Goal: Transaction & Acquisition: Purchase product/service

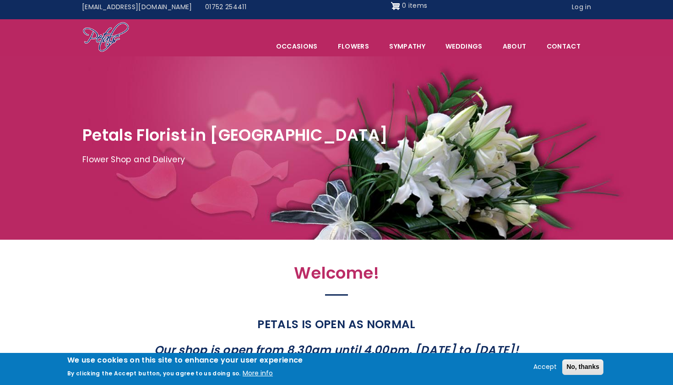
scroll to position [5, 0]
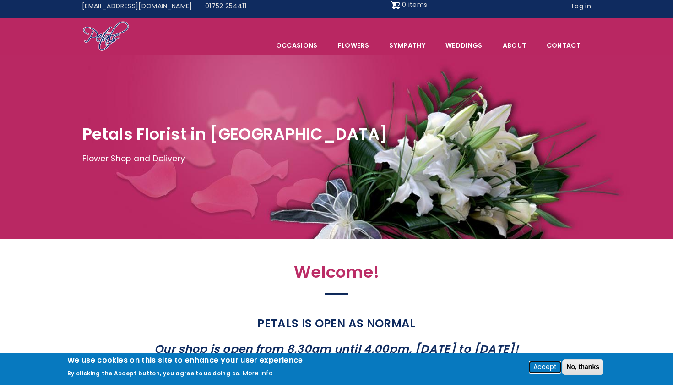
click at [546, 363] on button "Accept" at bounding box center [545, 366] width 31 height 11
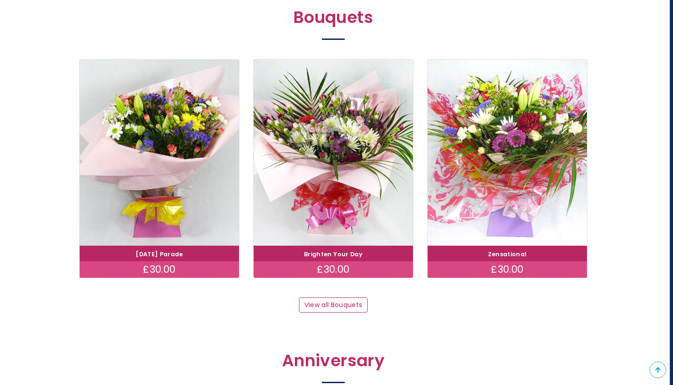
scroll to position [838, 3]
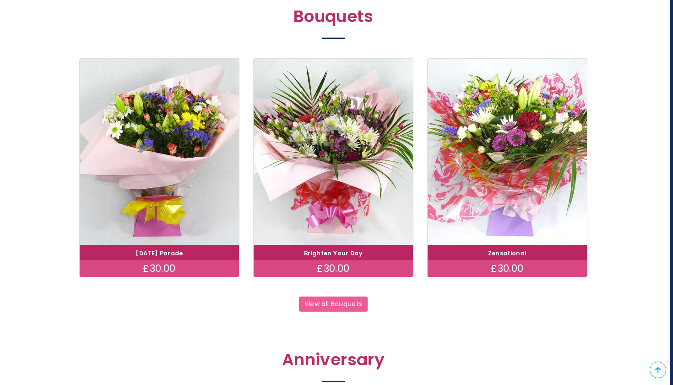
click at [343, 305] on link "View all Bouquets" at bounding box center [333, 304] width 69 height 16
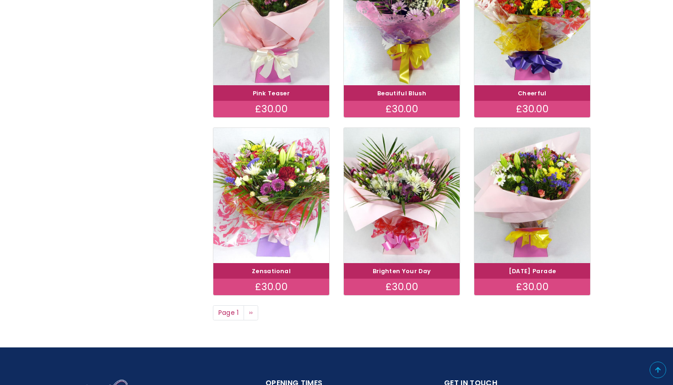
scroll to position [596, 0]
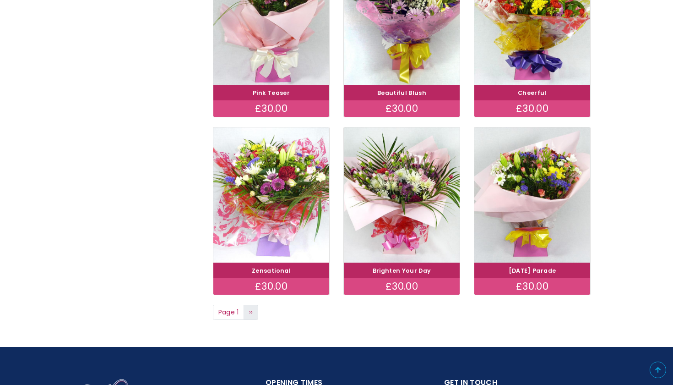
click at [253, 309] on span "››" at bounding box center [251, 311] width 4 height 9
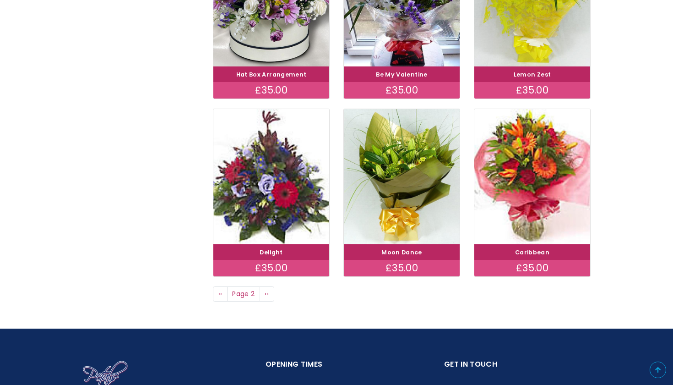
scroll to position [615, 0]
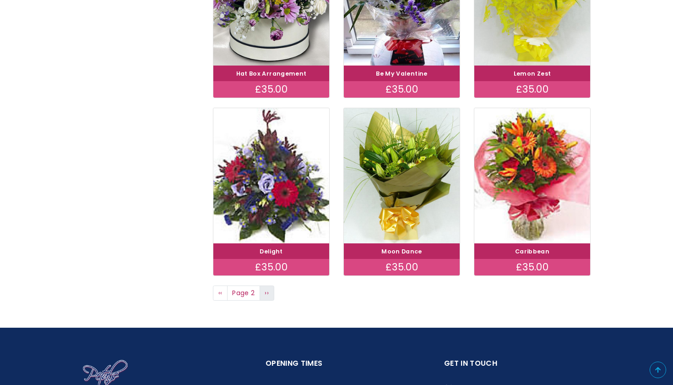
click at [265, 290] on span "››" at bounding box center [267, 292] width 4 height 9
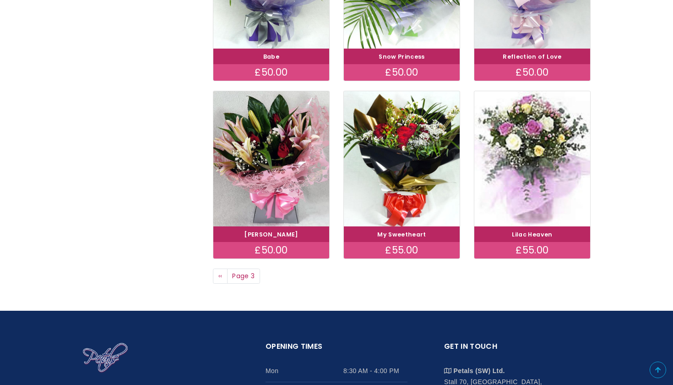
scroll to position [632, 0]
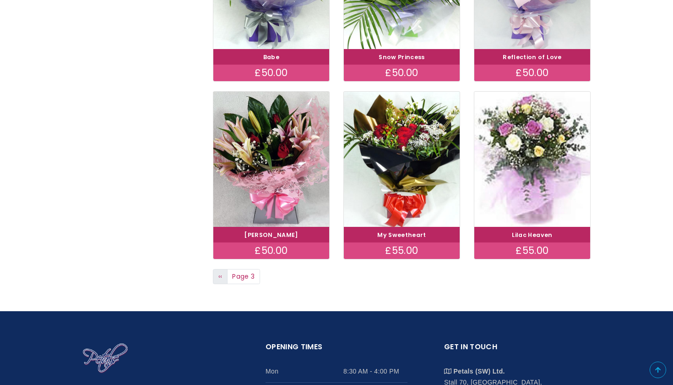
click at [217, 274] on link "Previous page ‹‹" at bounding box center [220, 277] width 15 height 16
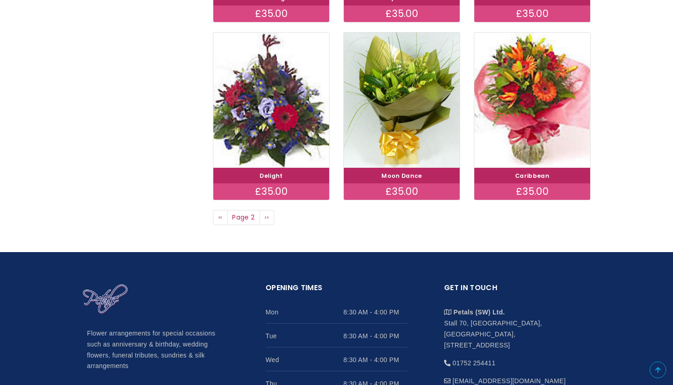
scroll to position [690, 0]
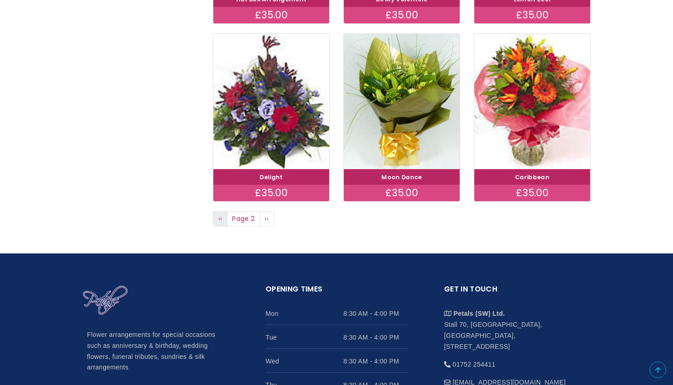
click at [219, 219] on link "Previous page ‹‹" at bounding box center [220, 219] width 15 height 16
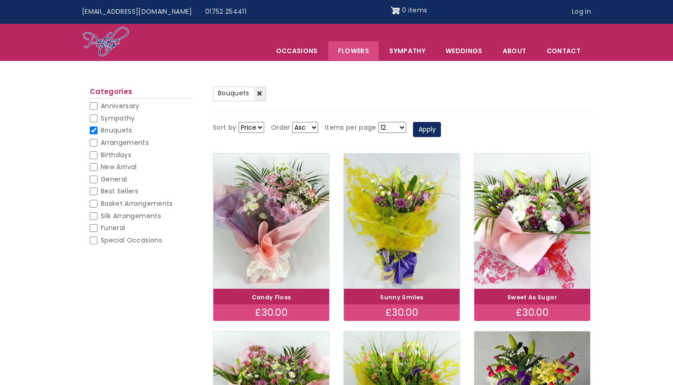
click at [96, 131] on input "Bouquets" at bounding box center [94, 130] width 8 height 8
checkbox input "false"
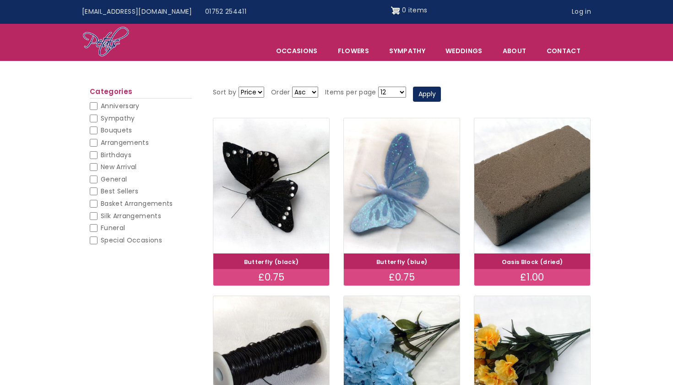
click at [94, 151] on input "Birthdays" at bounding box center [94, 155] width 8 height 8
checkbox input "false"
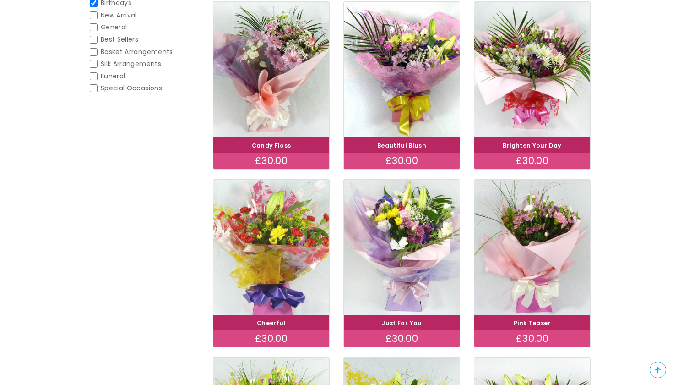
scroll to position [188, 0]
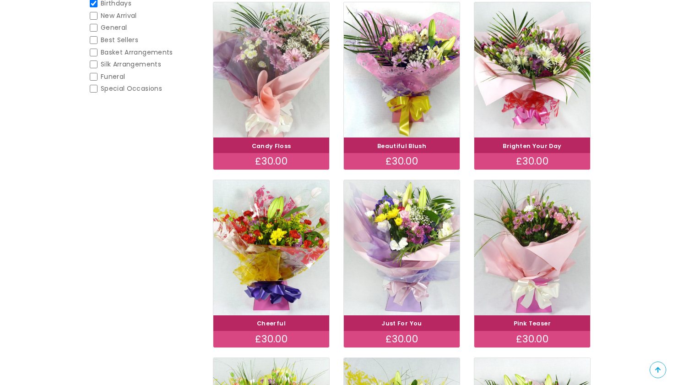
click at [273, 82] on img at bounding box center [272, 70] width 130 height 151
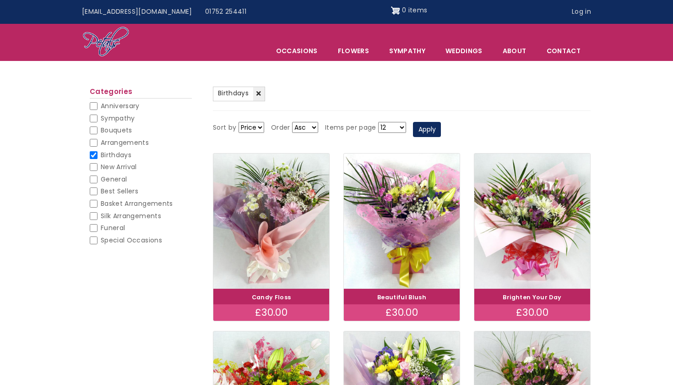
scroll to position [0, 0]
click at [94, 154] on input "Birthdays" at bounding box center [94, 155] width 8 height 8
checkbox input "false"
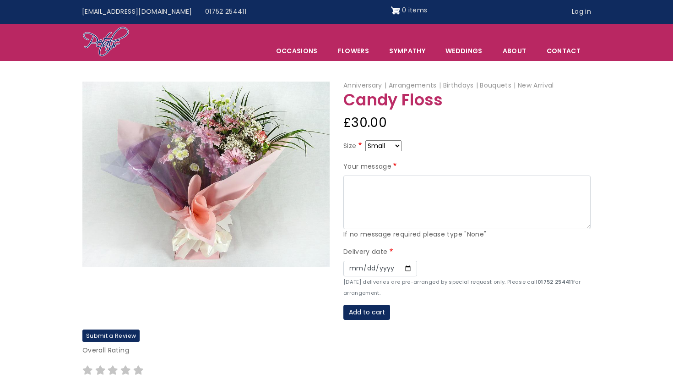
select select "9"
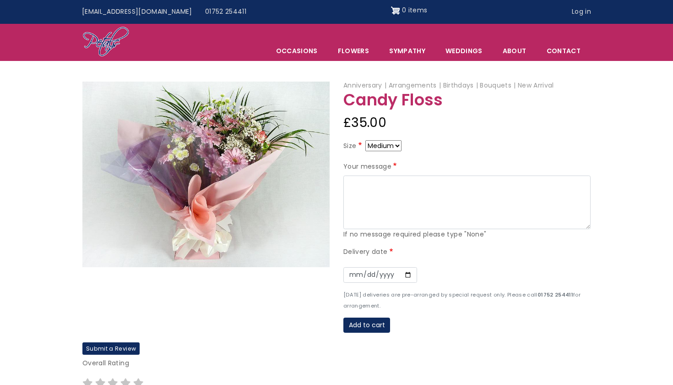
select select "10"
select select "8"
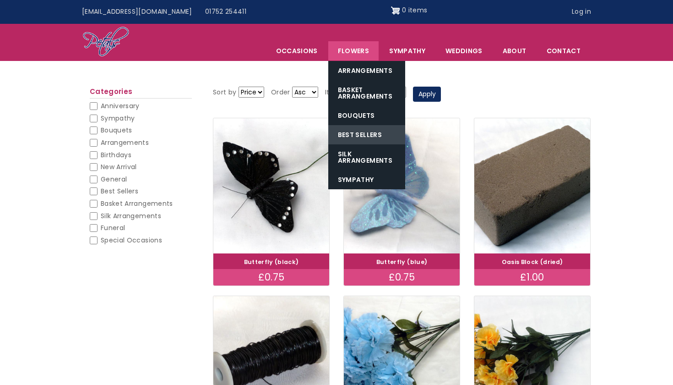
click at [362, 131] on link "Best Sellers" at bounding box center [366, 134] width 77 height 19
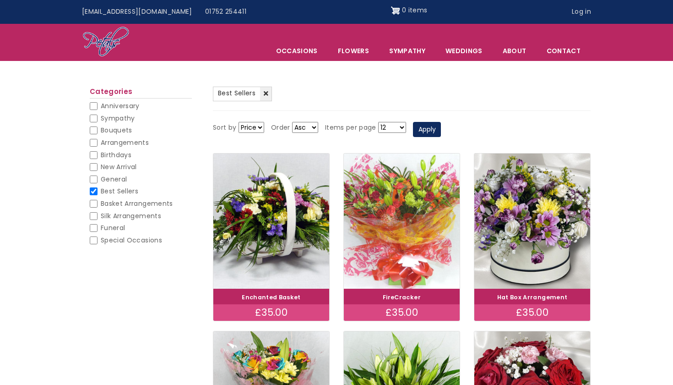
click at [425, 214] on img at bounding box center [402, 221] width 130 height 151
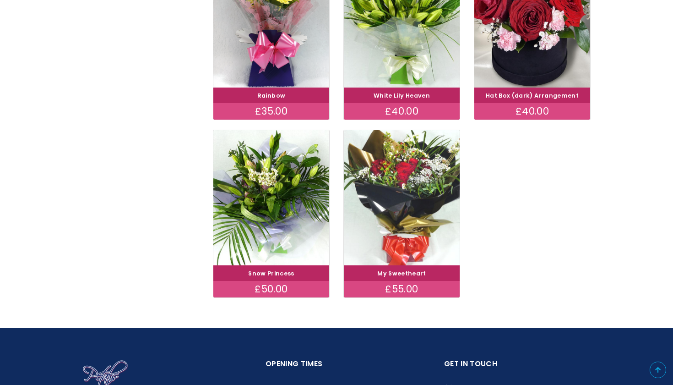
scroll to position [410, 0]
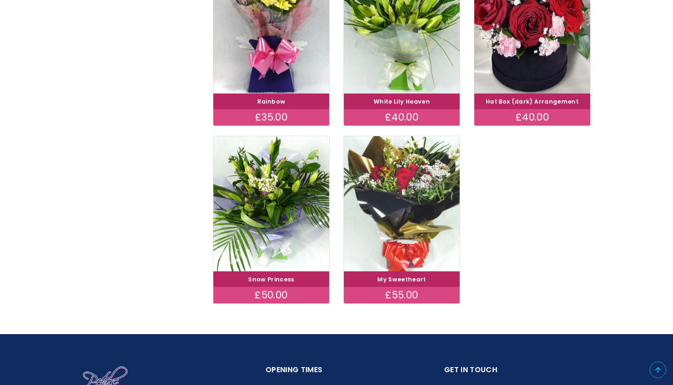
click at [399, 186] on img at bounding box center [402, 203] width 130 height 151
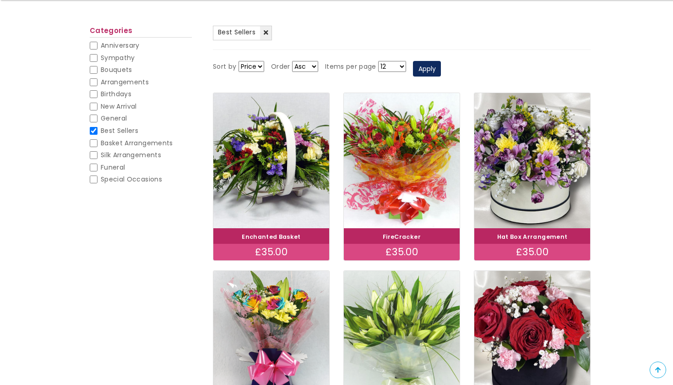
scroll to position [94, 0]
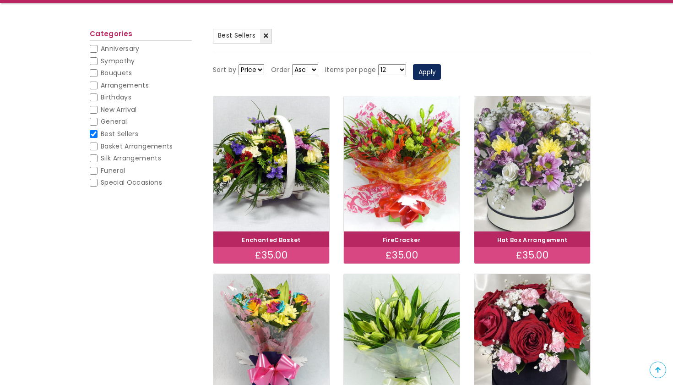
click at [510, 179] on img at bounding box center [533, 163] width 130 height 151
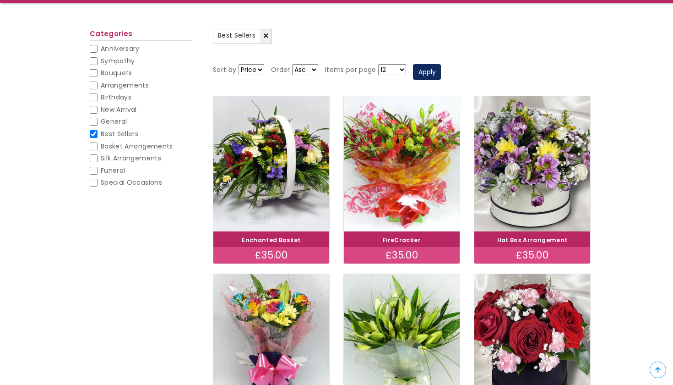
click at [91, 130] on input "Best Sellers" at bounding box center [94, 134] width 8 height 8
checkbox input "false"
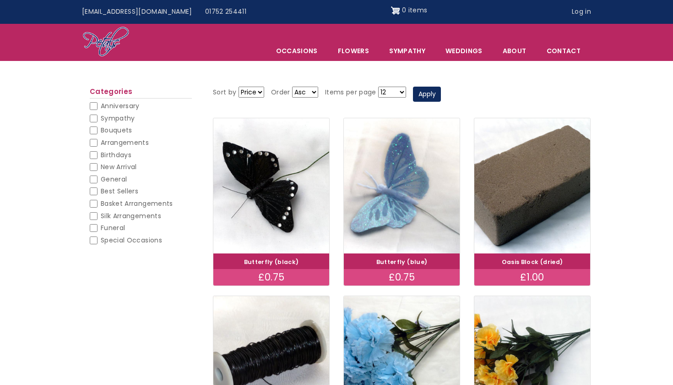
click at [95, 236] on input "Special Occasions" at bounding box center [94, 240] width 8 height 8
checkbox input "false"
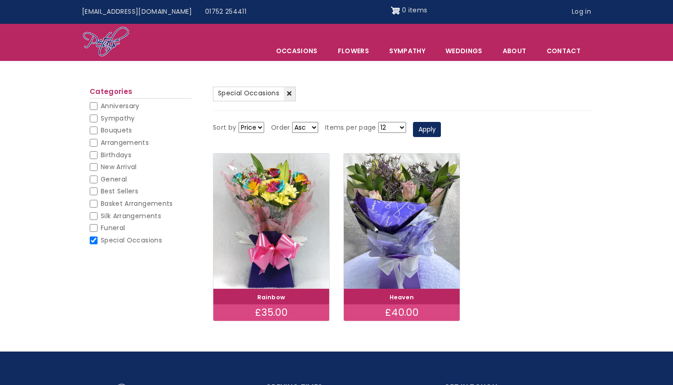
click at [95, 236] on input "Special Occasions" at bounding box center [94, 240] width 8 height 8
checkbox input "false"
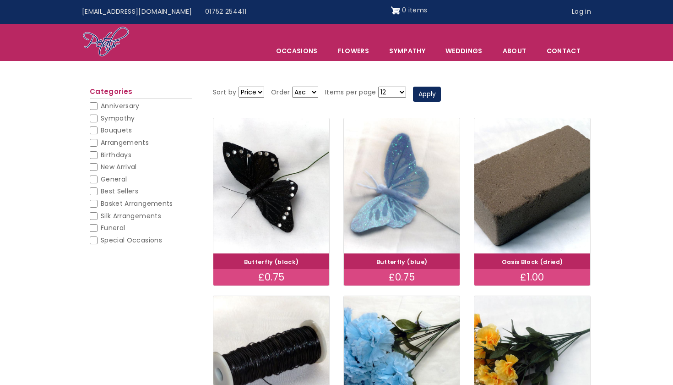
click at [94, 128] on input "Bouquets" at bounding box center [94, 130] width 8 height 8
checkbox input "false"
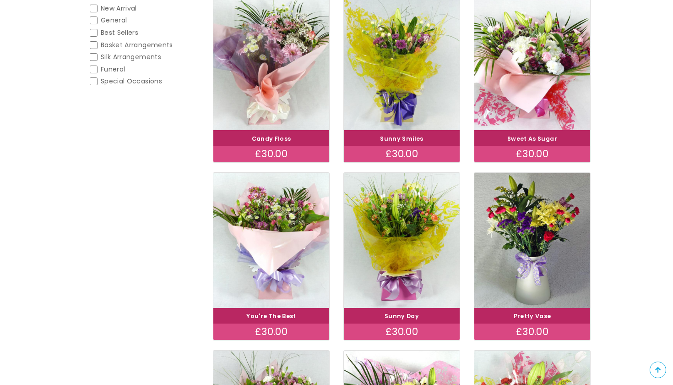
scroll to position [191, 0]
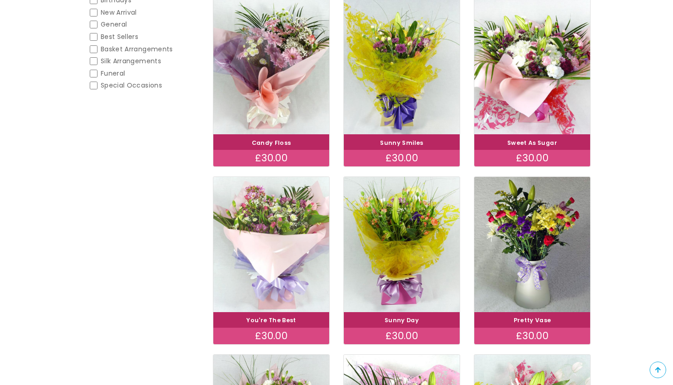
click at [281, 227] on img at bounding box center [272, 244] width 130 height 151
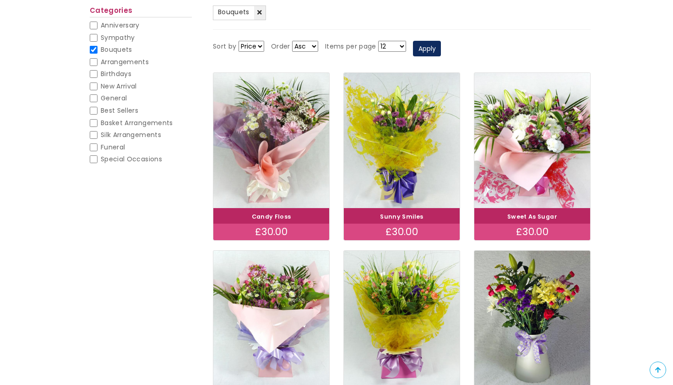
scroll to position [108, 0]
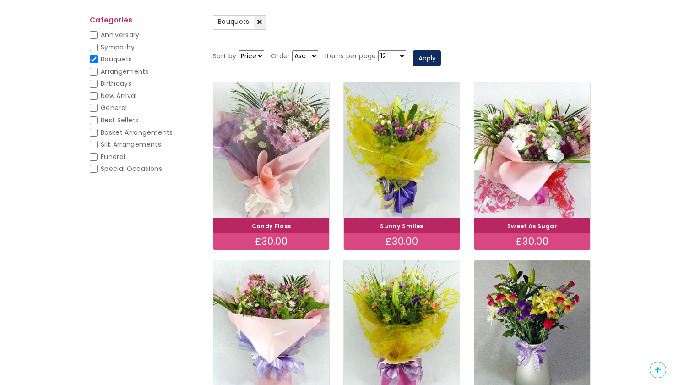
click at [297, 154] on img at bounding box center [272, 150] width 130 height 151
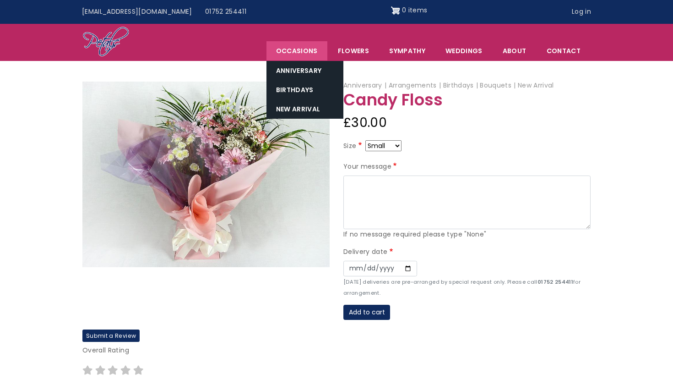
click at [312, 57] on span "Occasions" at bounding box center [296, 50] width 61 height 19
click at [311, 91] on link "Birthdays" at bounding box center [304, 89] width 77 height 19
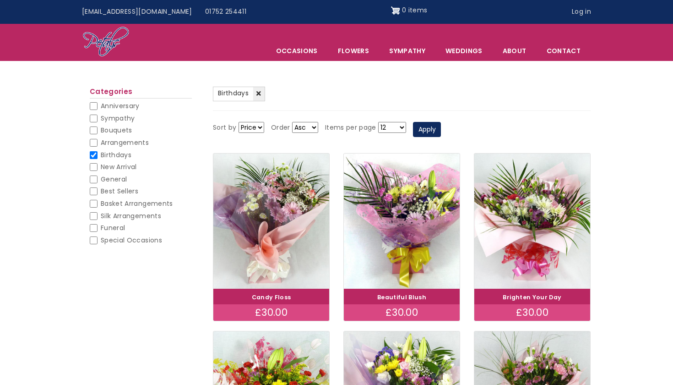
select select "All"
click at [420, 131] on button "Apply" at bounding box center [427, 130] width 28 height 16
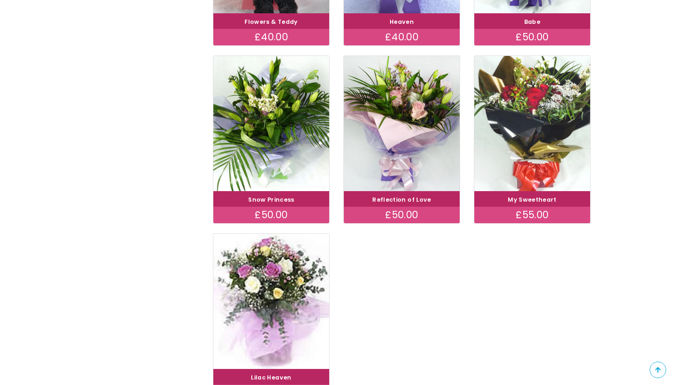
scroll to position [1747, 0]
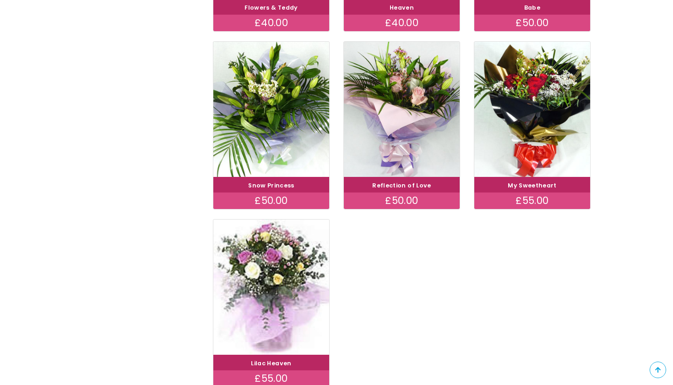
click at [419, 310] on div "Lilac Heaven £55.00" at bounding box center [401, 308] width 391 height 178
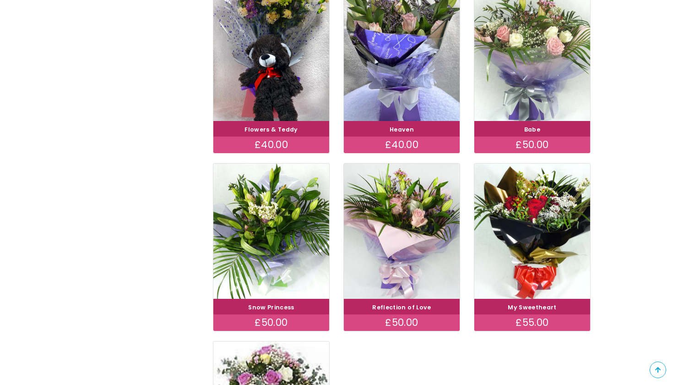
scroll to position [1730, 0]
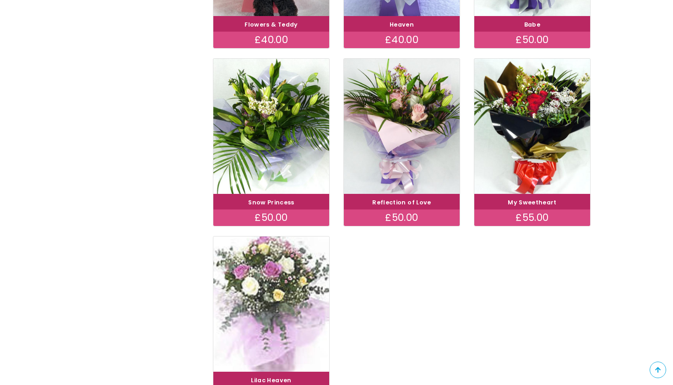
click at [284, 315] on img at bounding box center [272, 303] width 130 height 151
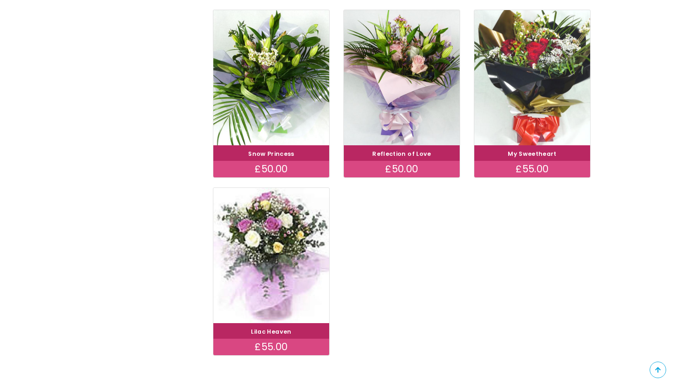
scroll to position [1779, 0]
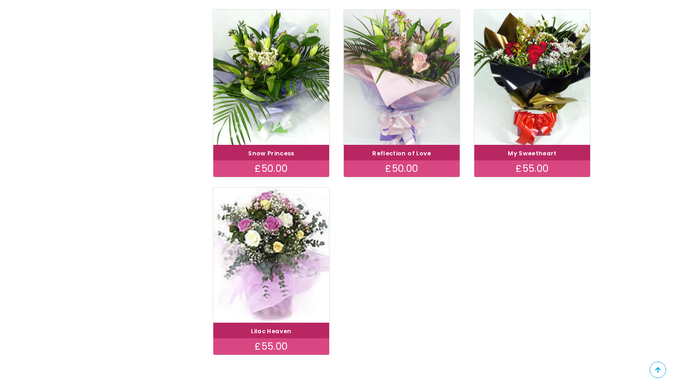
click at [398, 82] on img at bounding box center [402, 77] width 130 height 151
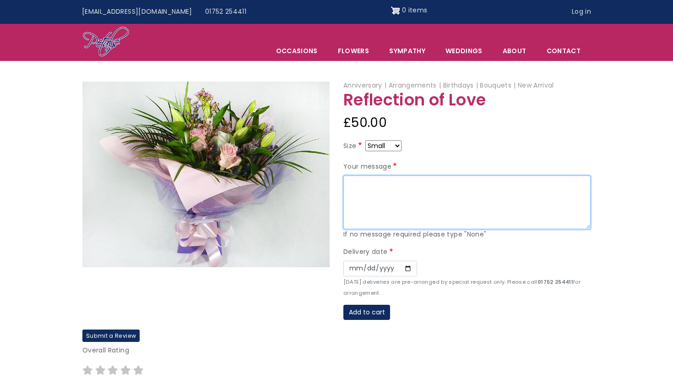
click at [418, 175] on textarea "Your message" at bounding box center [466, 202] width 247 height 54
type textarea "None"
click at [495, 339] on div "Submit a Review Overall Rating Name Email Your email address will NOT be publis…" at bounding box center [337, 367] width 522 height 76
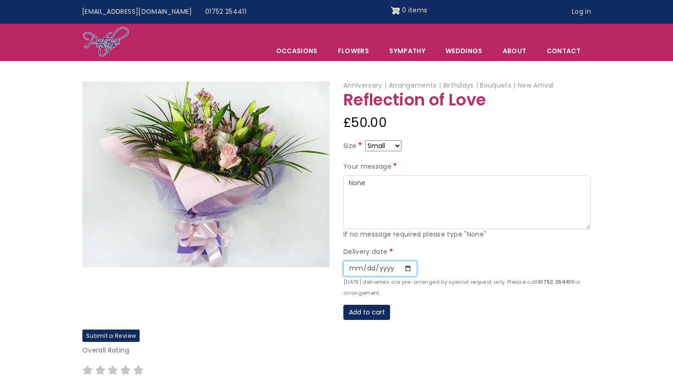
click at [354, 263] on input "Date" at bounding box center [380, 269] width 74 height 16
click at [529, 347] on p "Overall Rating" at bounding box center [336, 350] width 508 height 11
click at [355, 266] on input "2025-09-15" at bounding box center [380, 269] width 74 height 16
type input "2025-09-16"
click at [439, 310] on div "Add to cart" at bounding box center [466, 312] width 247 height 16
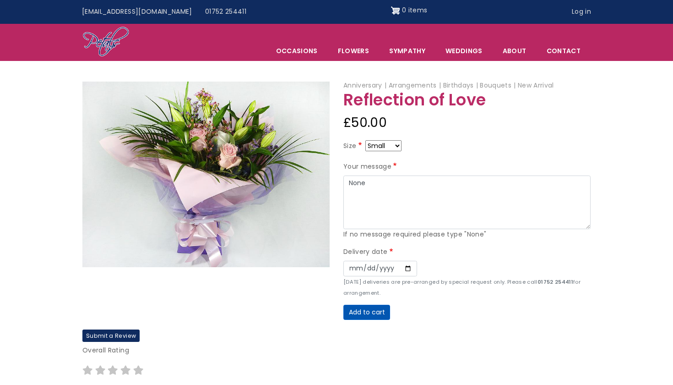
click at [376, 311] on button "Add to cart" at bounding box center [366, 312] width 47 height 16
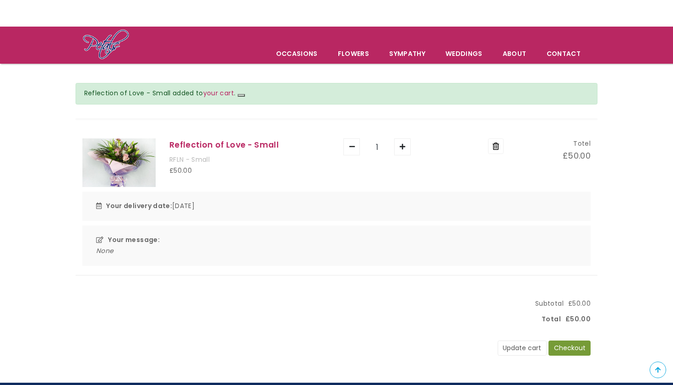
scroll to position [38, 0]
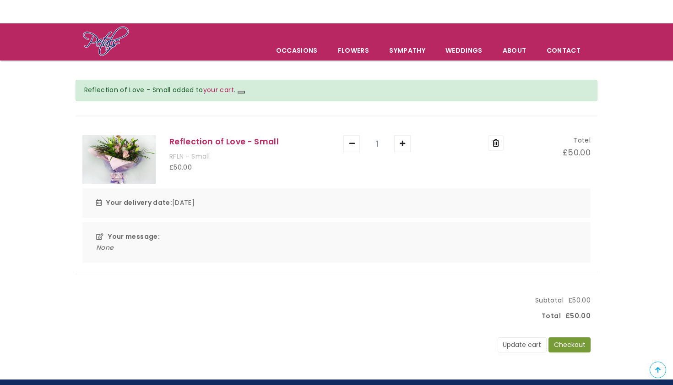
click at [240, 91] on button "Close" at bounding box center [241, 92] width 7 height 3
click at [560, 345] on button "Checkout" at bounding box center [570, 345] width 42 height 16
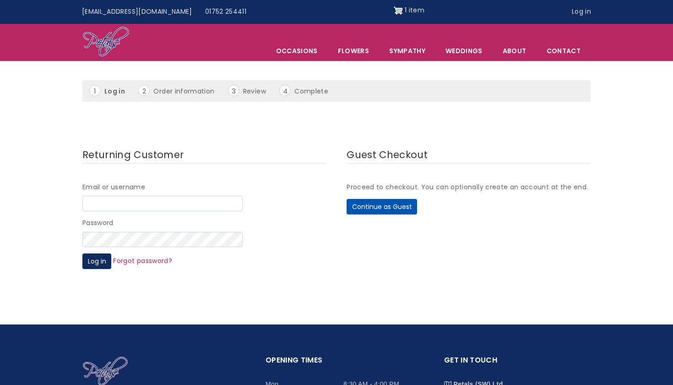
click at [348, 205] on button "Continue as Guest" at bounding box center [382, 207] width 71 height 16
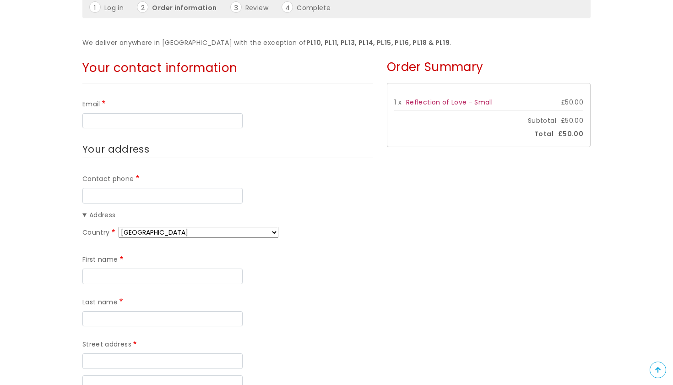
scroll to position [120, 0]
click at [302, 204] on div "Contact phone Address Country Afghanistan Åland Islands Albania Algeria America…" at bounding box center [227, 377] width 291 height 408
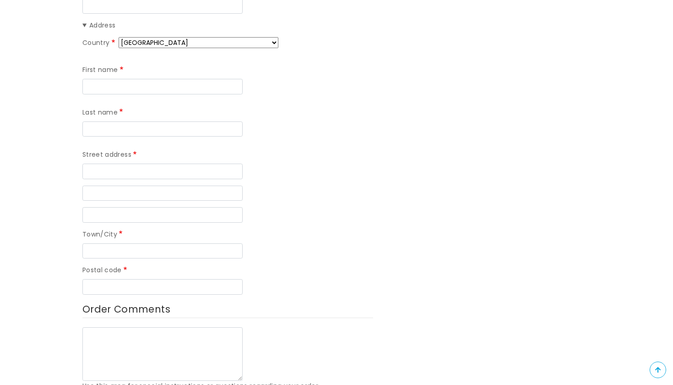
scroll to position [362, 0]
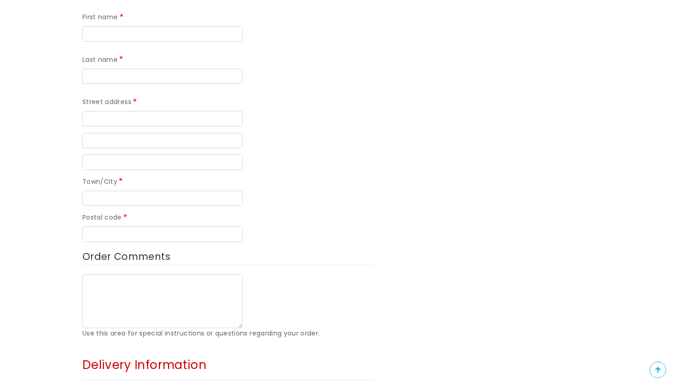
click at [239, 306] on textarea "Order Comments" at bounding box center [162, 301] width 160 height 54
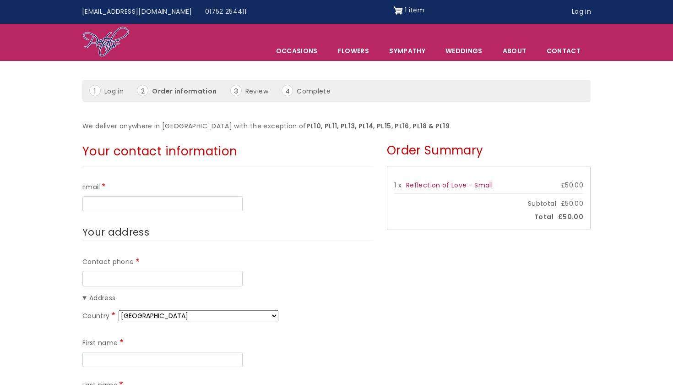
scroll to position [0, 0]
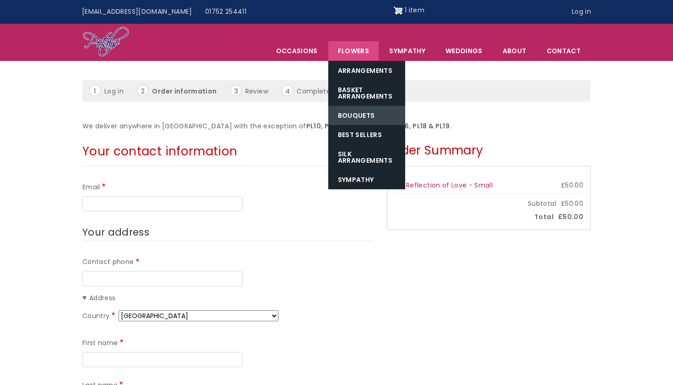
click at [364, 116] on link "Bouquets" at bounding box center [366, 115] width 77 height 19
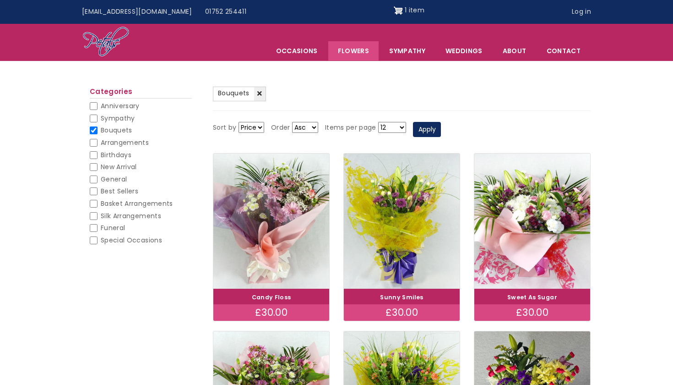
click at [106, 48] on img "Site header" at bounding box center [105, 42] width 47 height 32
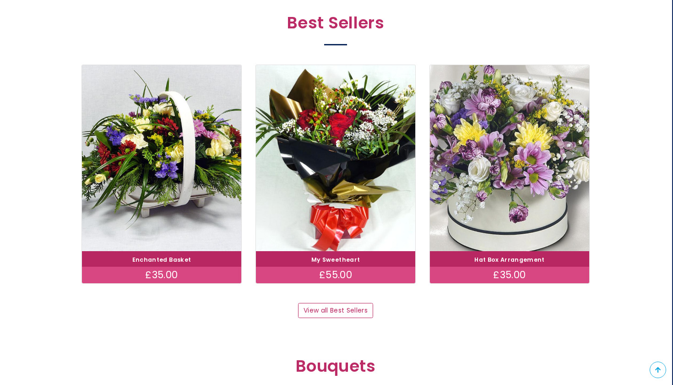
scroll to position [488, 1]
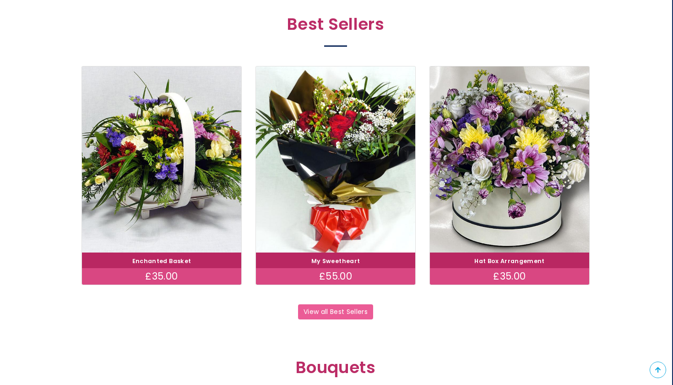
click at [340, 304] on link "View all Best Sellers" at bounding box center [335, 312] width 75 height 16
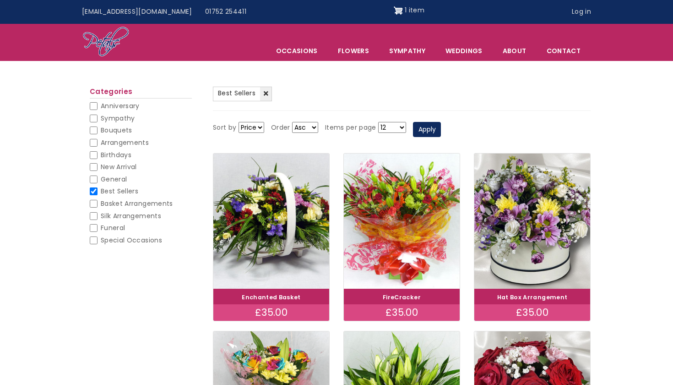
select select "All"
click at [433, 129] on button "Apply" at bounding box center [427, 130] width 28 height 16
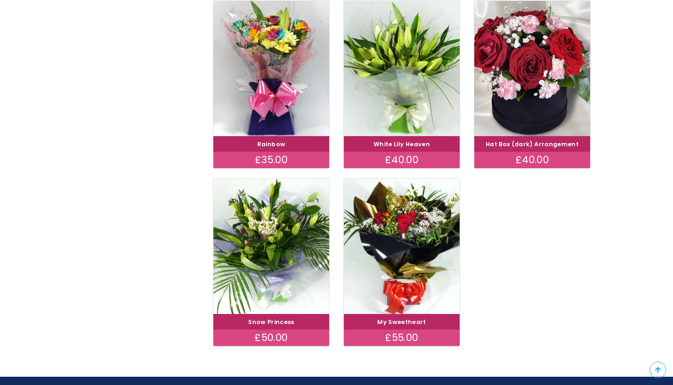
scroll to position [365, 0]
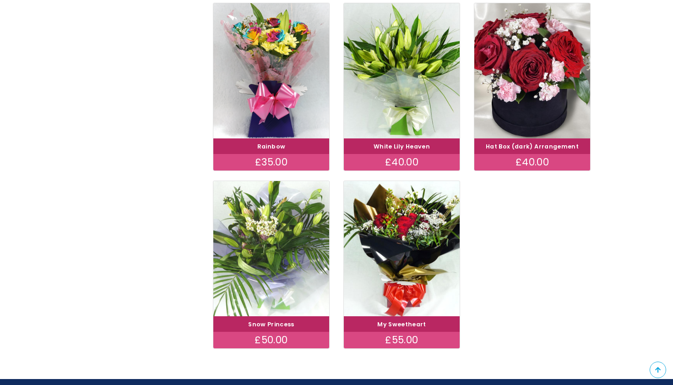
click at [294, 229] on img at bounding box center [272, 248] width 130 height 151
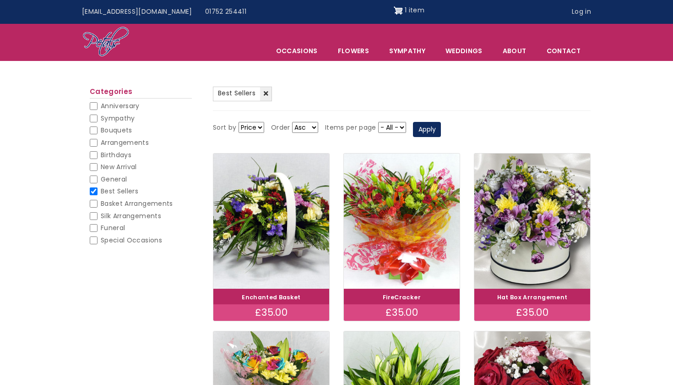
scroll to position [0, 0]
click at [98, 184] on ul "Anniversary Anniversary Sympathy Sympathy Bouquets Bouquets Arrangements Arrang…" at bounding box center [141, 175] width 102 height 146
click at [96, 187] on input "Best Sellers" at bounding box center [94, 191] width 8 height 8
checkbox input "false"
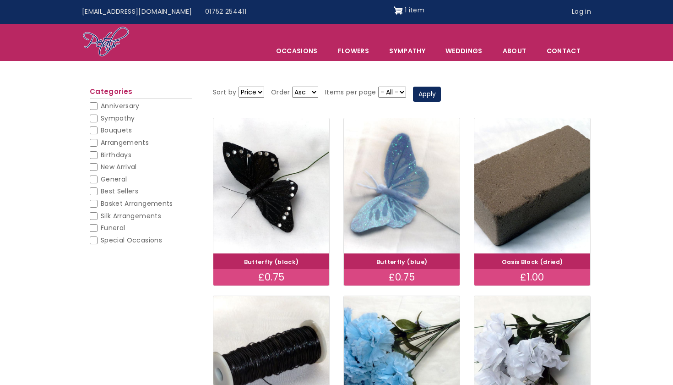
click at [93, 155] on input "Birthdays" at bounding box center [94, 155] width 8 height 8
checkbox input "false"
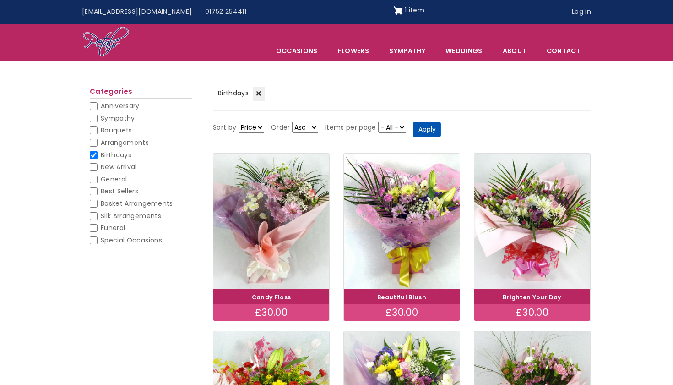
click at [417, 127] on button "Apply" at bounding box center [427, 130] width 28 height 16
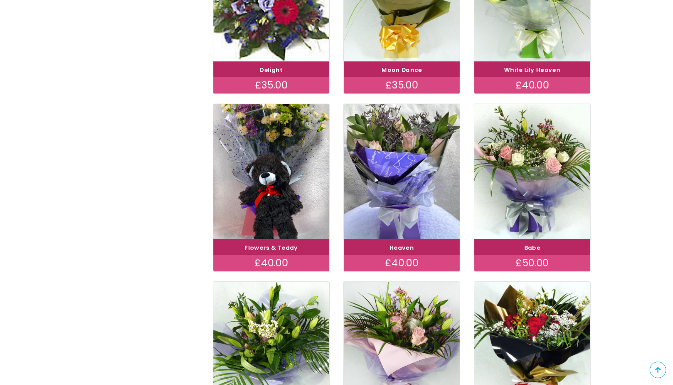
scroll to position [1504, 0]
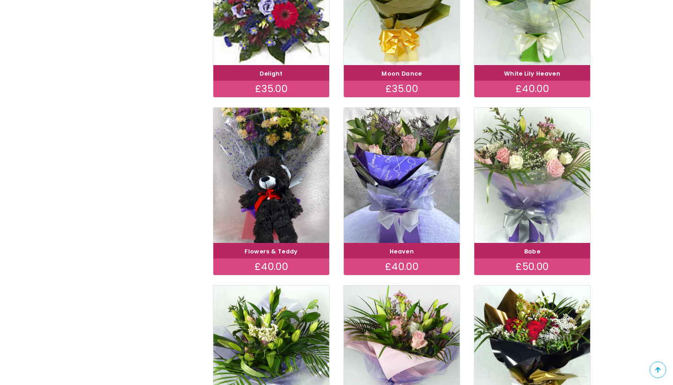
click at [544, 156] on img at bounding box center [533, 175] width 130 height 151
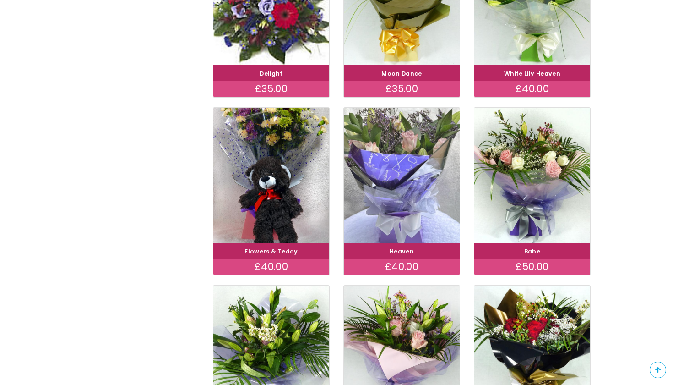
click at [410, 179] on img at bounding box center [402, 175] width 130 height 151
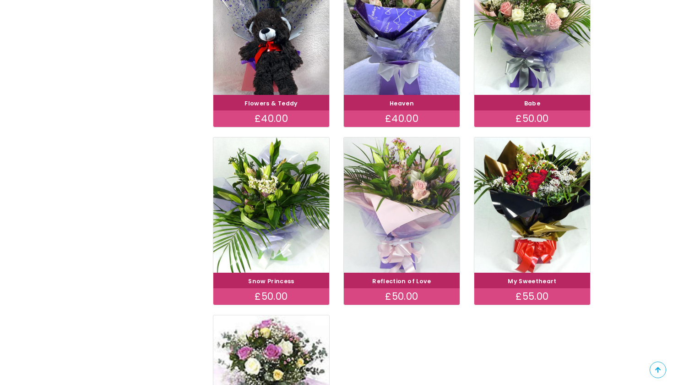
scroll to position [1658, 0]
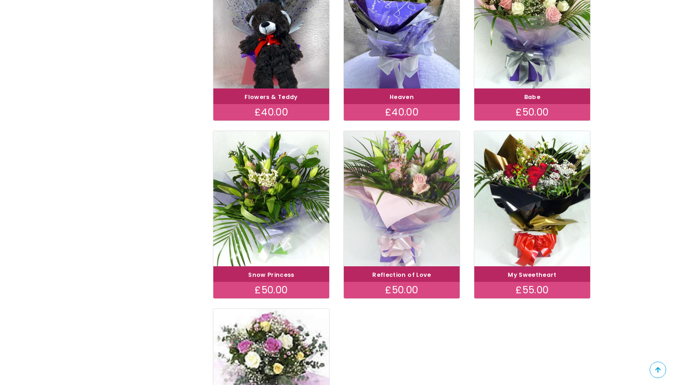
click at [370, 230] on img at bounding box center [402, 198] width 130 height 151
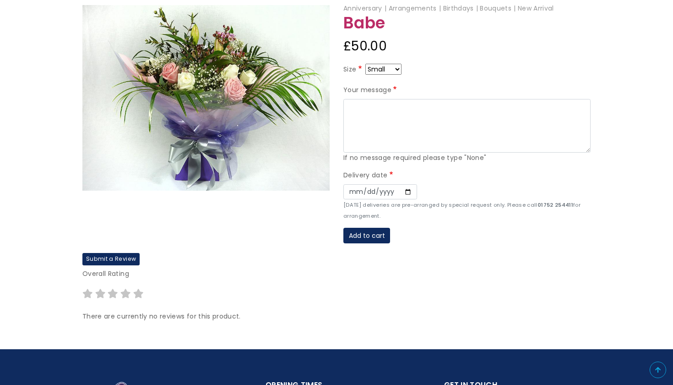
scroll to position [119, 0]
